Goal: Information Seeking & Learning: Learn about a topic

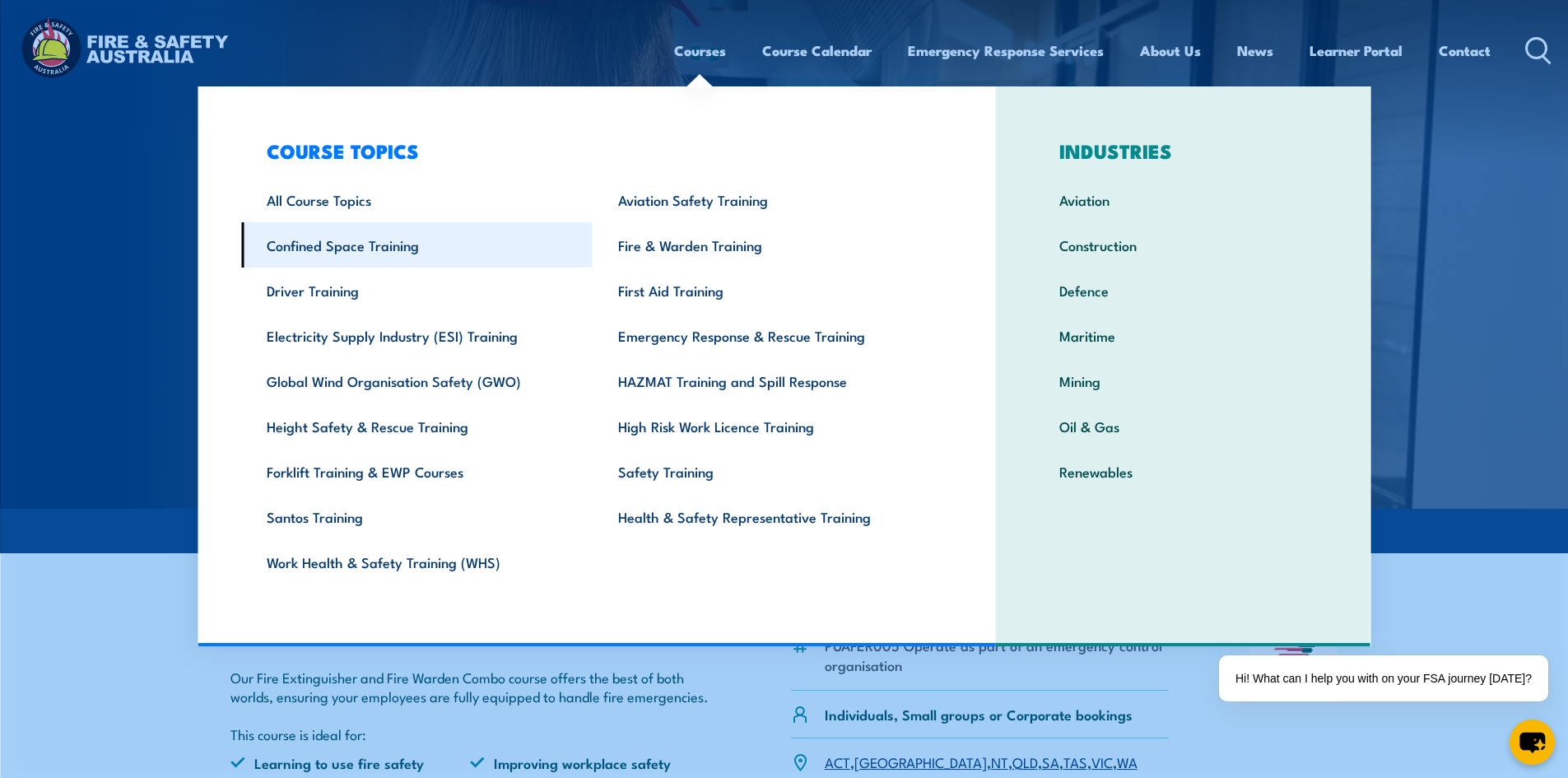
click at [337, 247] on link "Confined Space Training" at bounding box center [416, 245] width 351 height 45
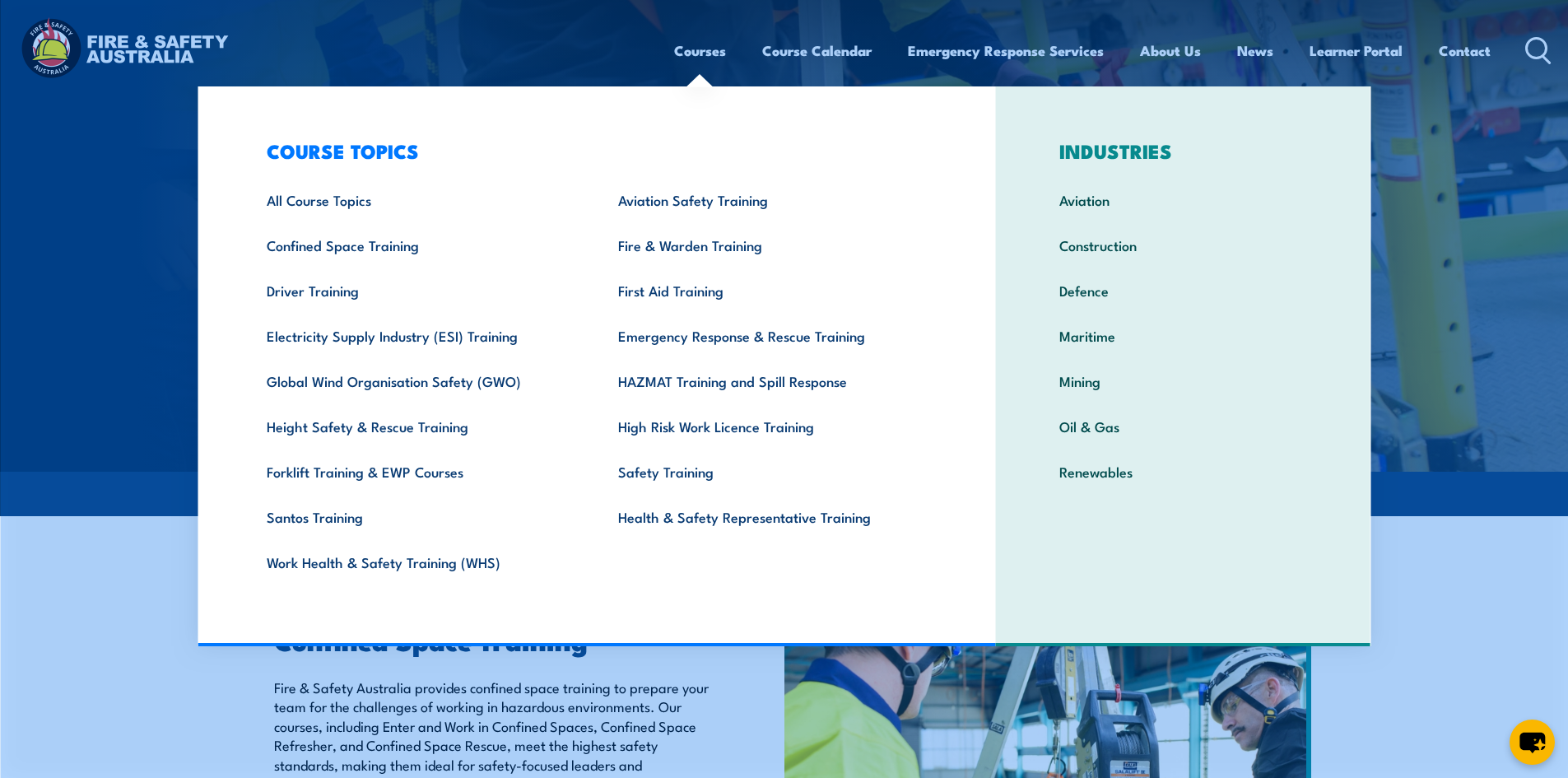
click at [714, 49] on link "Courses" at bounding box center [700, 50] width 52 height 44
